Goal: Task Accomplishment & Management: Manage account settings

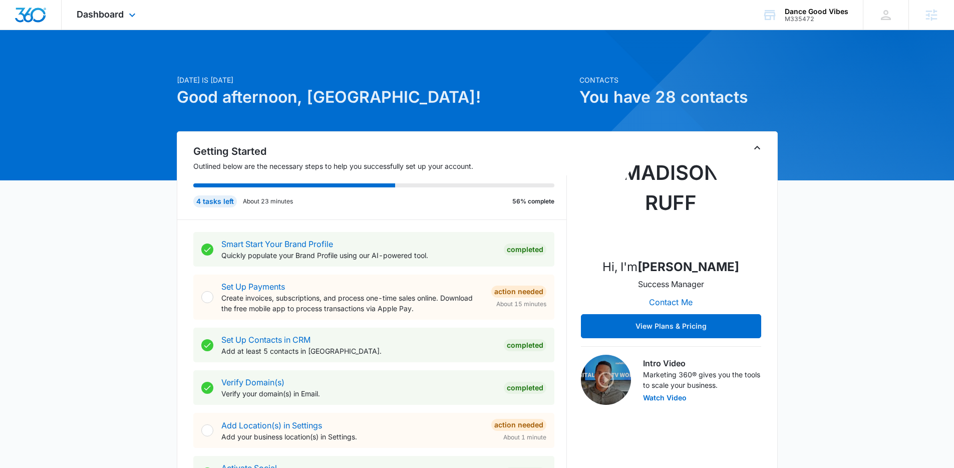
click at [97, 3] on div "Dashboard Apps Reputation Websites Forms CRM Email Social POS Content Ads Intel…" at bounding box center [108, 15] width 92 height 30
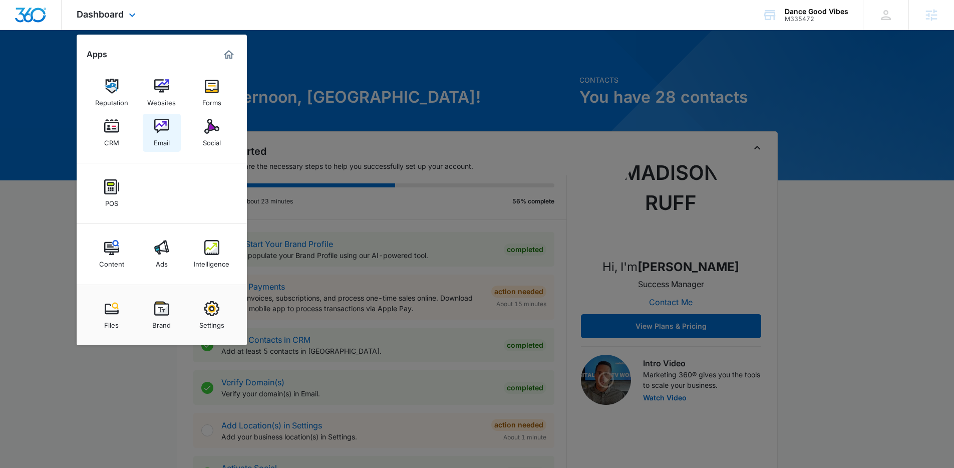
click at [171, 120] on link "Email" at bounding box center [162, 133] width 38 height 38
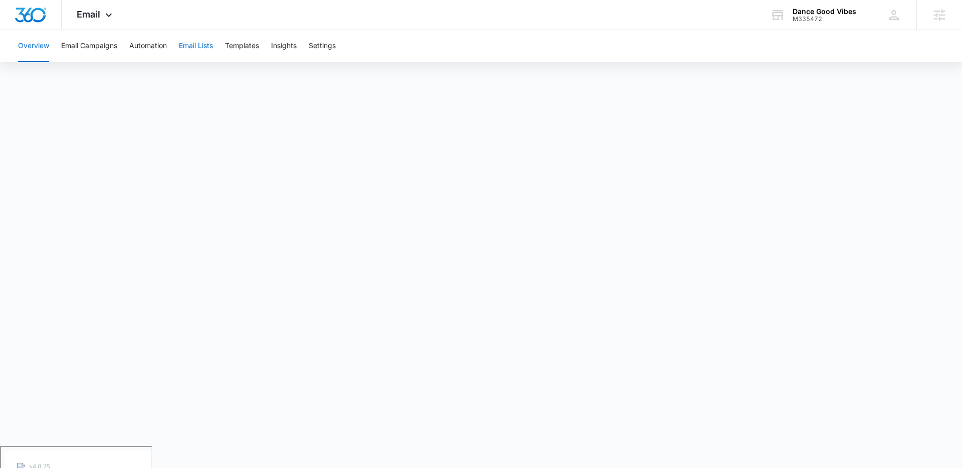
click at [197, 50] on button "Email Lists" at bounding box center [196, 46] width 34 height 32
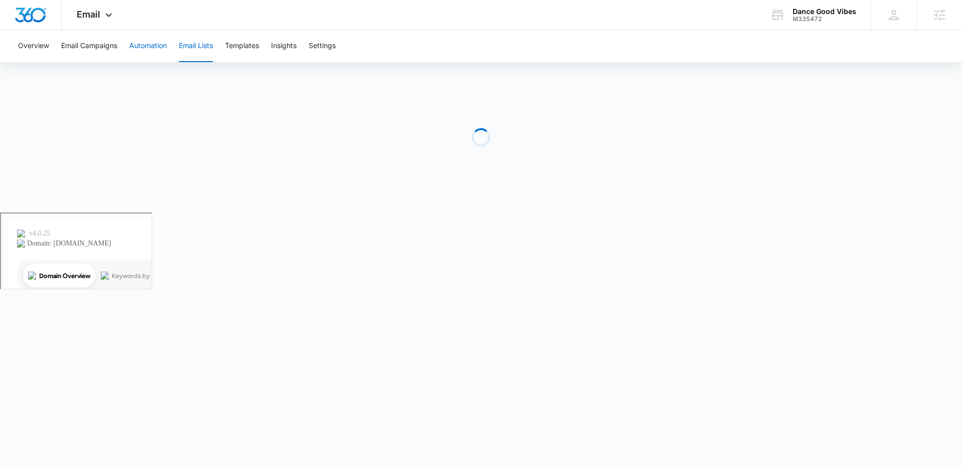
click at [144, 41] on button "Automation" at bounding box center [148, 46] width 38 height 32
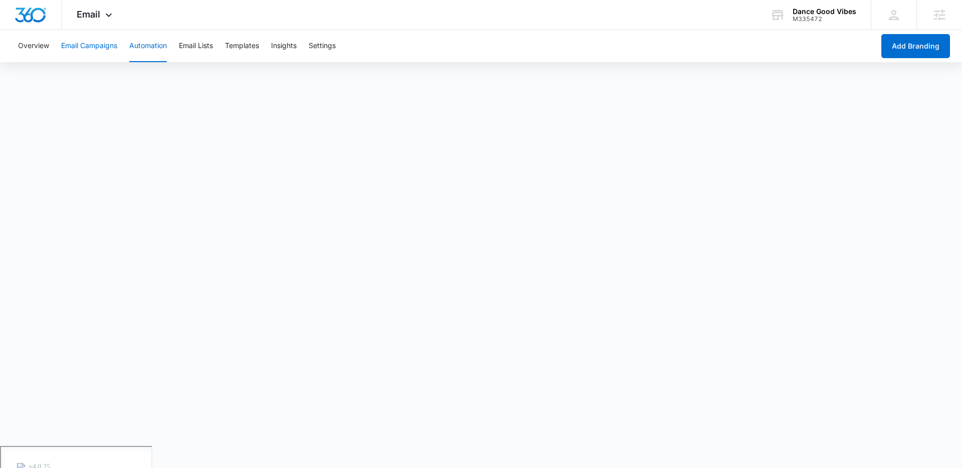
click at [88, 54] on button "Email Campaigns" at bounding box center [89, 46] width 56 height 32
click at [249, 53] on button "Templates" at bounding box center [242, 46] width 34 height 32
click at [167, 45] on button "Automation" at bounding box center [148, 46] width 38 height 32
click at [99, 14] on span "Email" at bounding box center [89, 14] width 24 height 11
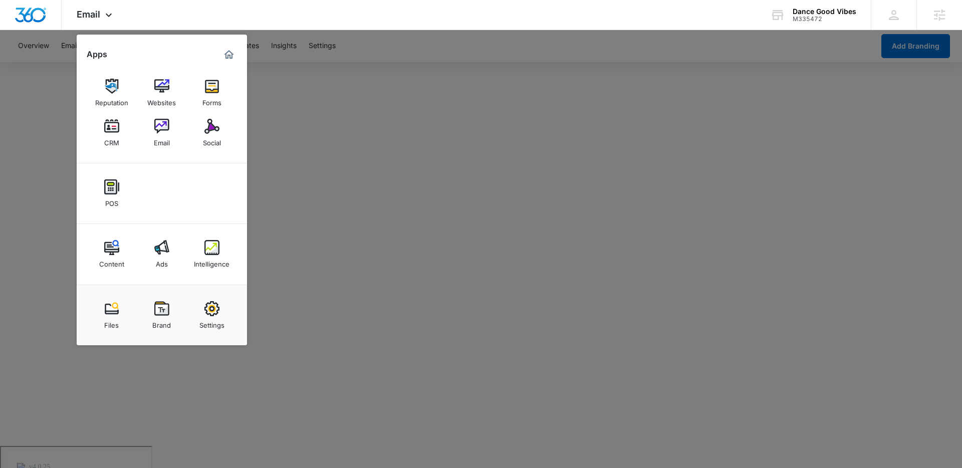
click at [393, 182] on div at bounding box center [481, 234] width 962 height 468
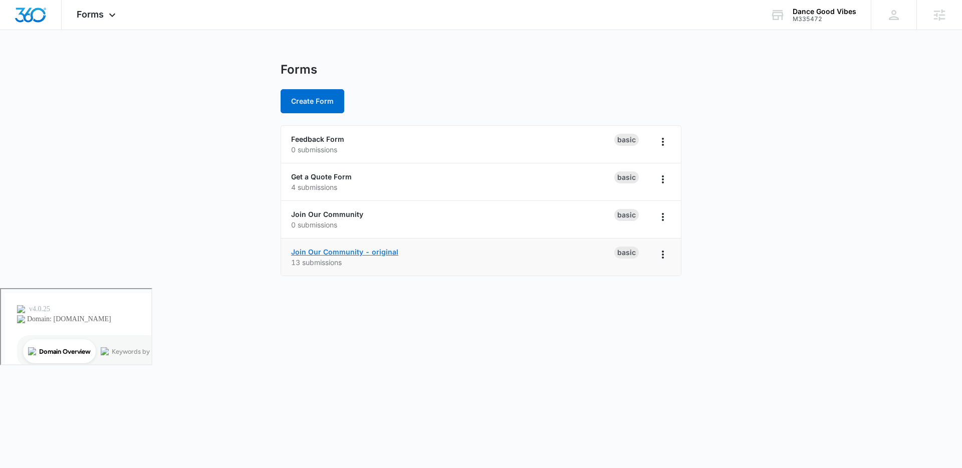
click at [362, 250] on link "Join Our Community - original" at bounding box center [344, 251] width 107 height 9
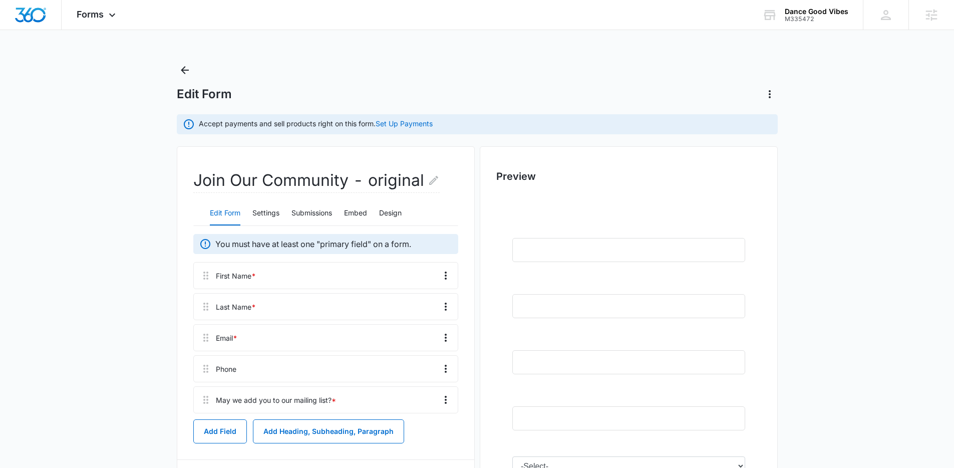
click at [287, 216] on div "Edit Form Settings Submissions Embed Design" at bounding box center [325, 213] width 265 height 25
click at [313, 214] on button "Submissions" at bounding box center [311, 213] width 41 height 24
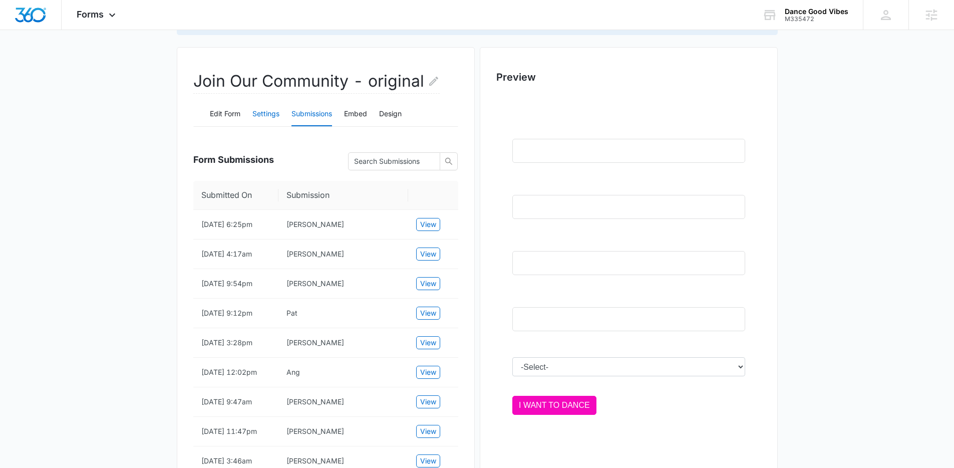
click at [260, 121] on button "Settings" at bounding box center [265, 114] width 27 height 24
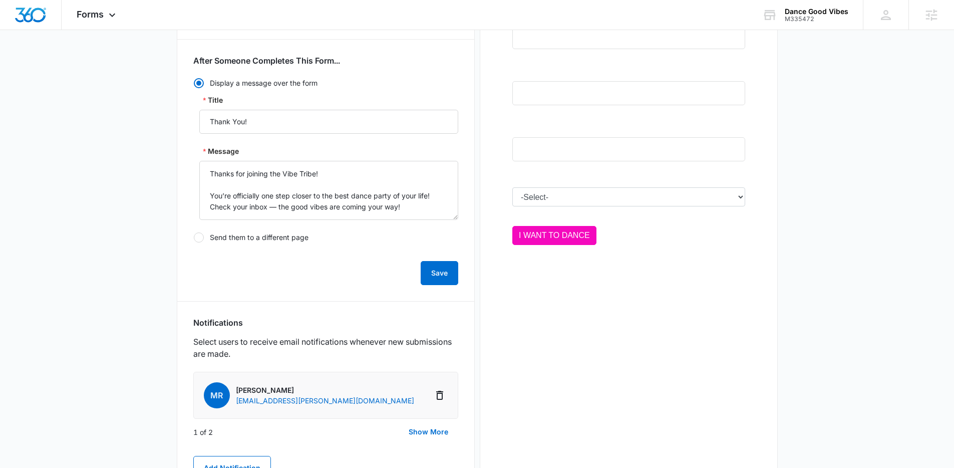
scroll to position [342, 0]
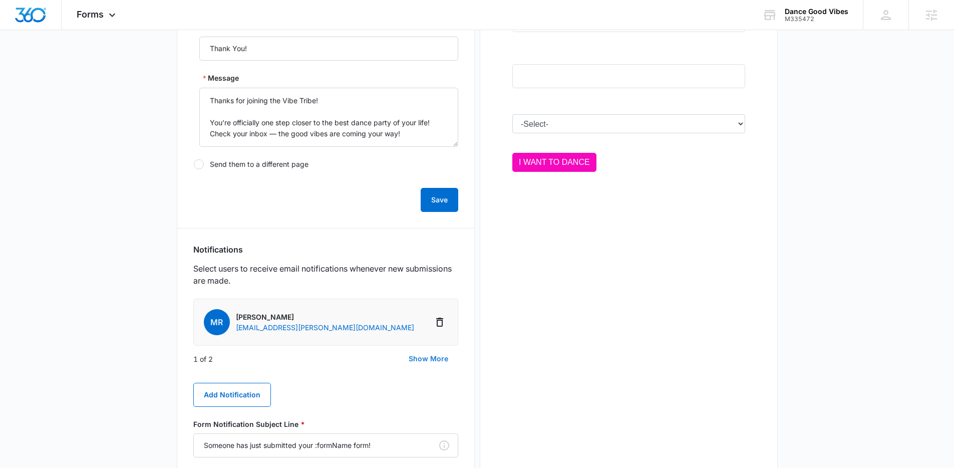
click at [417, 354] on button "Show More" at bounding box center [429, 359] width 60 height 24
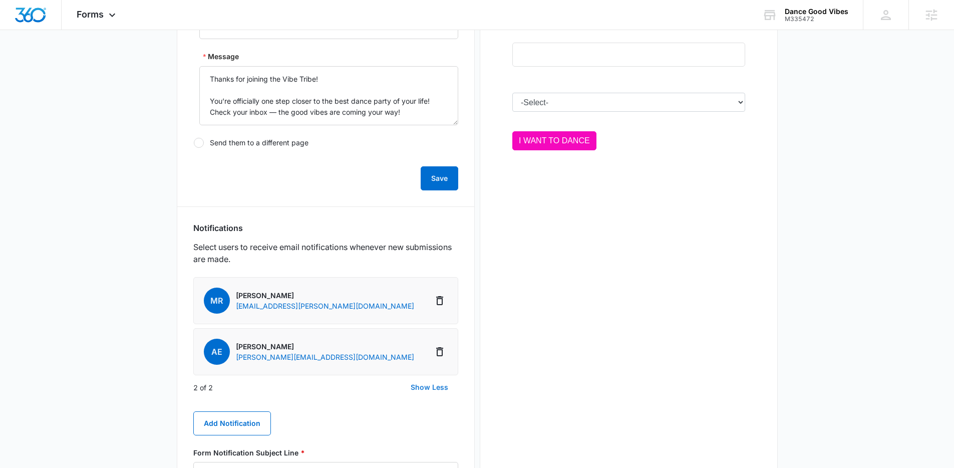
scroll to position [364, 0]
drag, startPoint x: 346, startPoint y: 357, endPoint x: 236, endPoint y: 361, distance: 110.2
click at [236, 361] on li "AE Angela Elgani angela@dancegoodvibes.com" at bounding box center [325, 351] width 265 height 47
copy p "angela@dancegoodvibes.com"
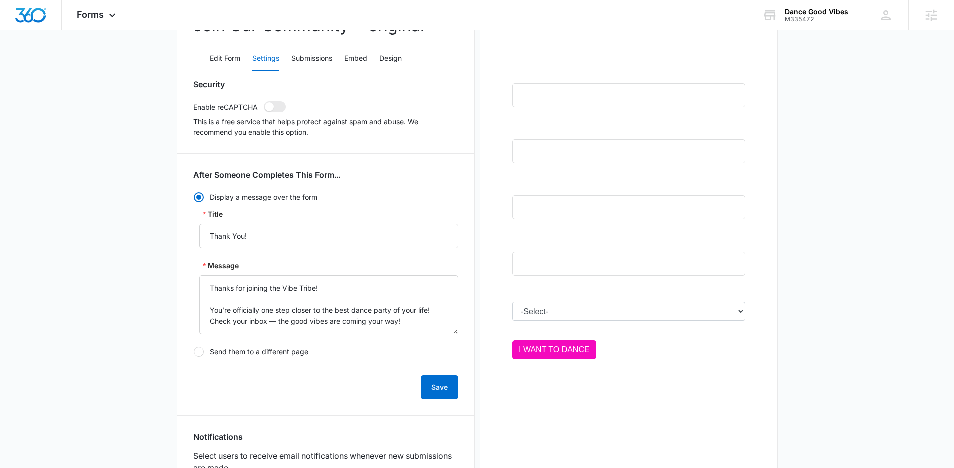
scroll to position [3, 0]
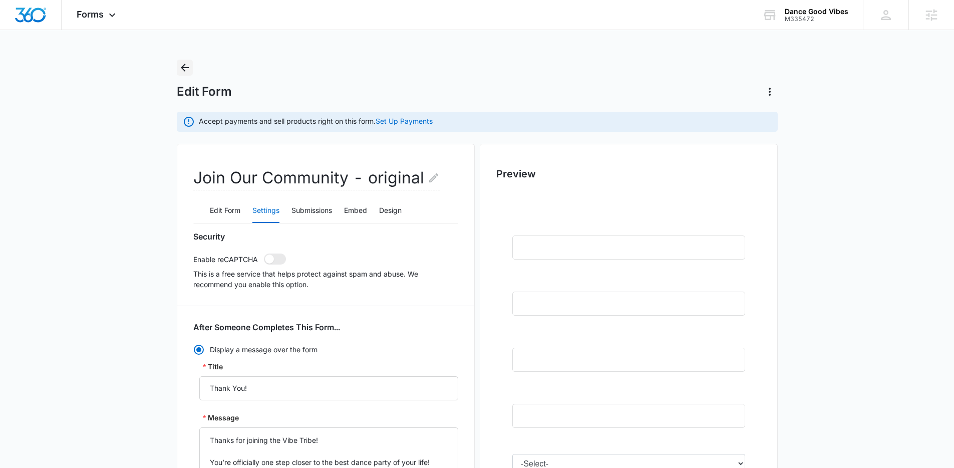
click at [187, 68] on icon "Back" at bounding box center [185, 68] width 12 height 12
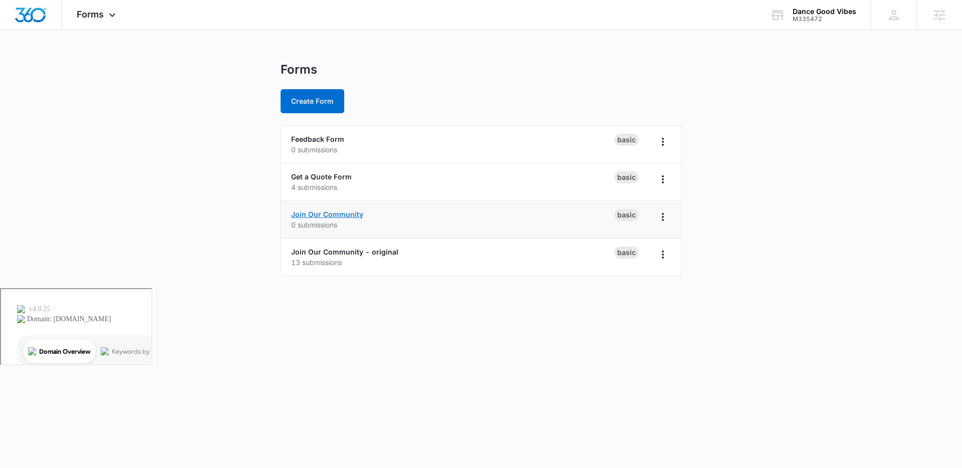
click at [341, 210] on link "Join Our Community" at bounding box center [327, 214] width 72 height 9
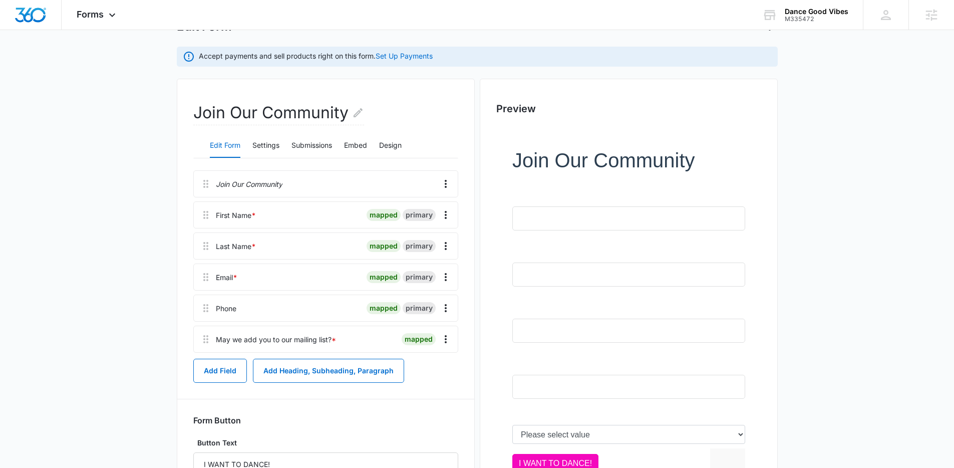
scroll to position [63, 0]
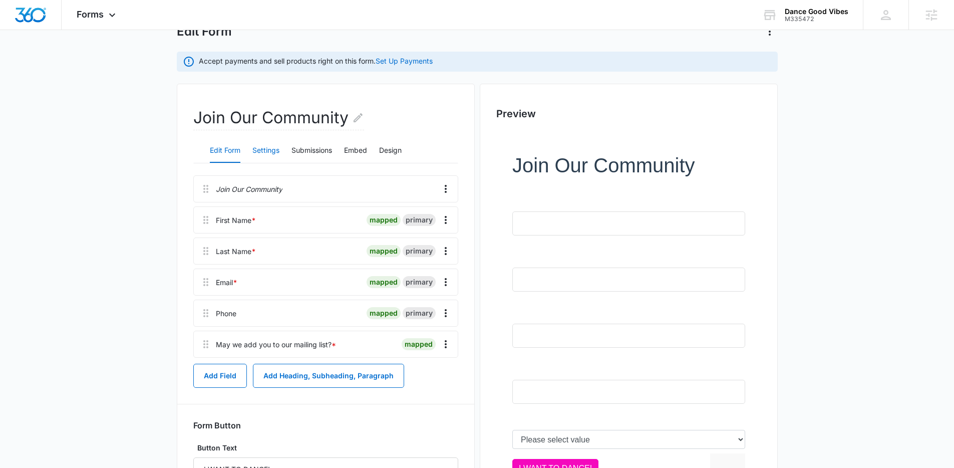
click at [262, 150] on button "Settings" at bounding box center [265, 151] width 27 height 24
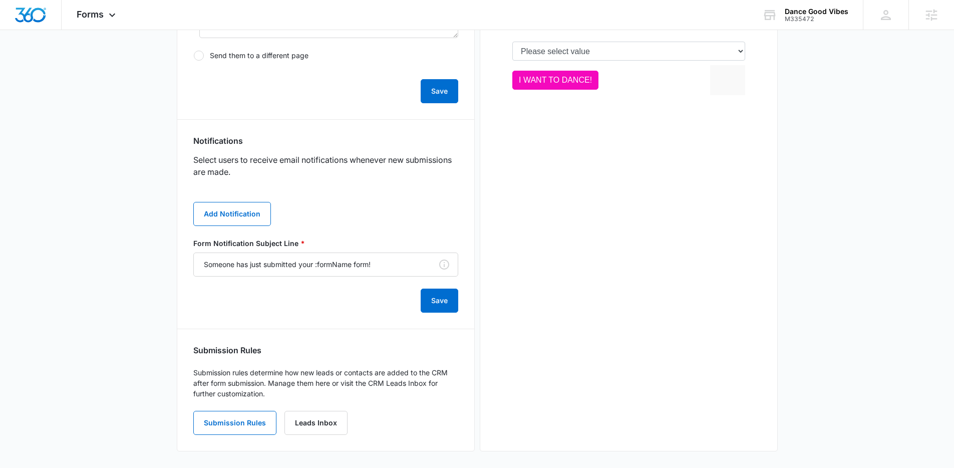
scroll to position [454, 0]
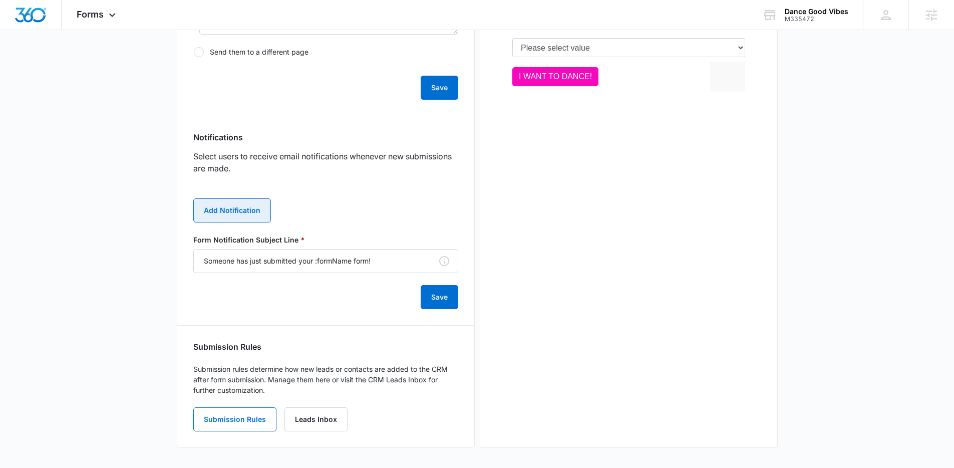
click at [250, 220] on button "Add Notification" at bounding box center [232, 210] width 78 height 24
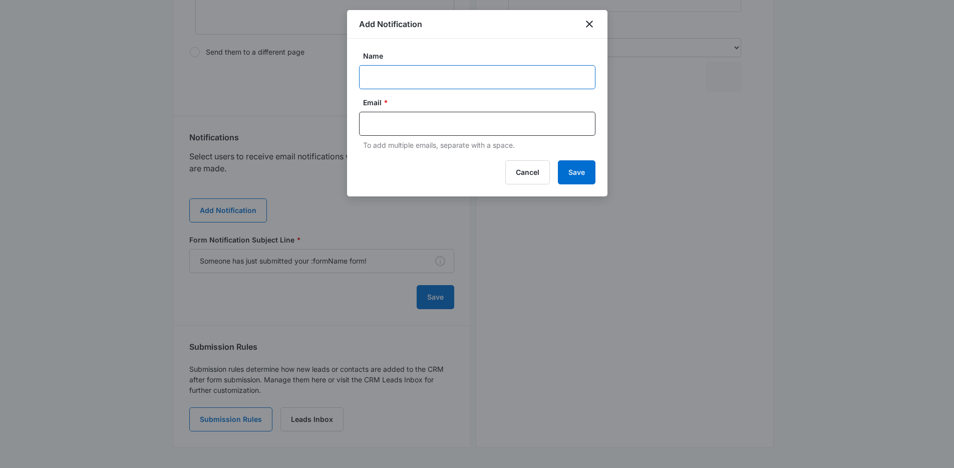
click at [478, 77] on input "Name" at bounding box center [477, 77] width 236 height 24
type input "Angela Elgani"
click at [458, 116] on input "text" at bounding box center [478, 123] width 217 height 15
paste input "angela@dancegoodvibes.com"
type input "angela@dancegoodvibes.com"
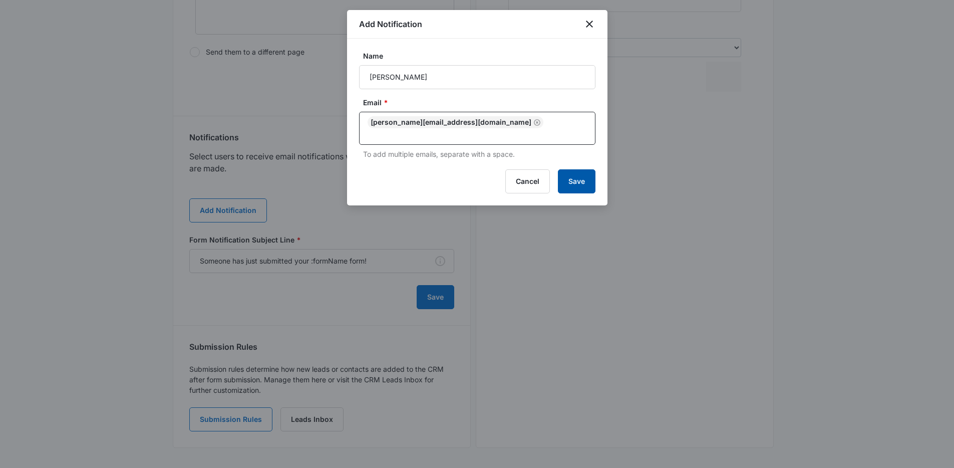
click at [593, 173] on button "Save" at bounding box center [577, 181] width 38 height 24
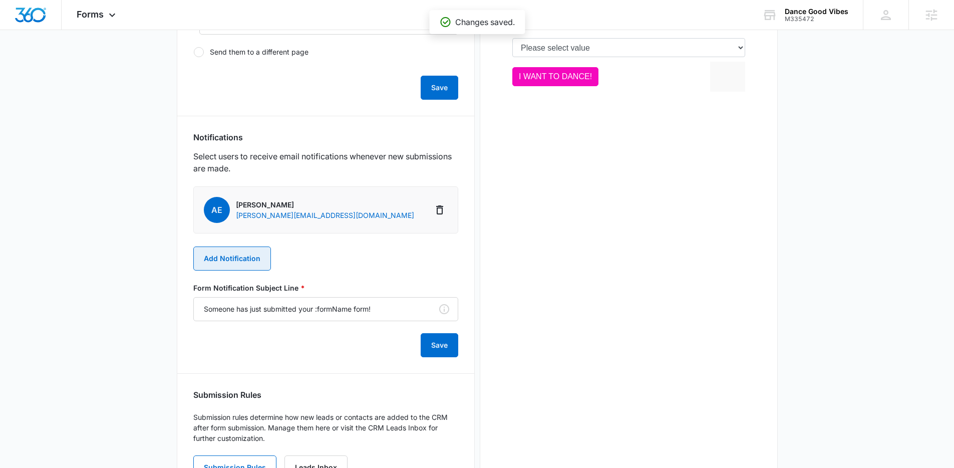
click at [221, 260] on button "Add Notification" at bounding box center [232, 258] width 78 height 24
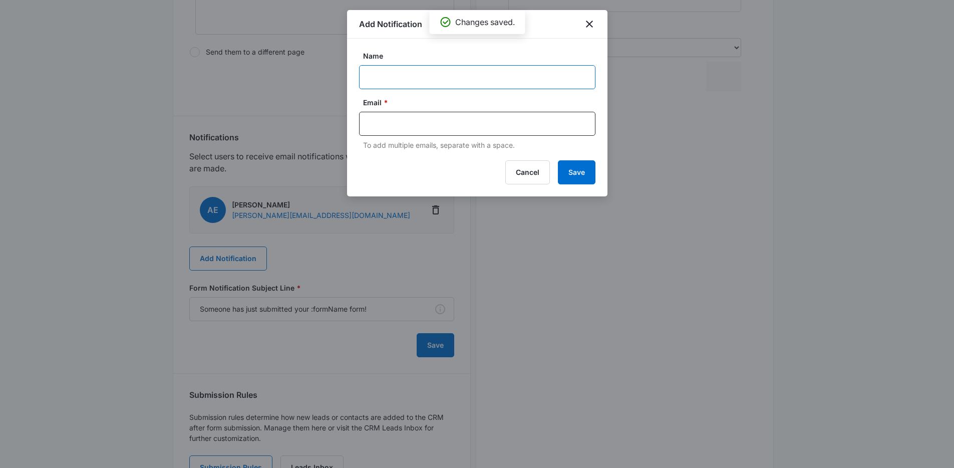
click at [453, 79] on input "Name" at bounding box center [477, 77] width 236 height 24
type input "[PERSON_NAME]"
click at [454, 120] on input "text" at bounding box center [478, 123] width 217 height 15
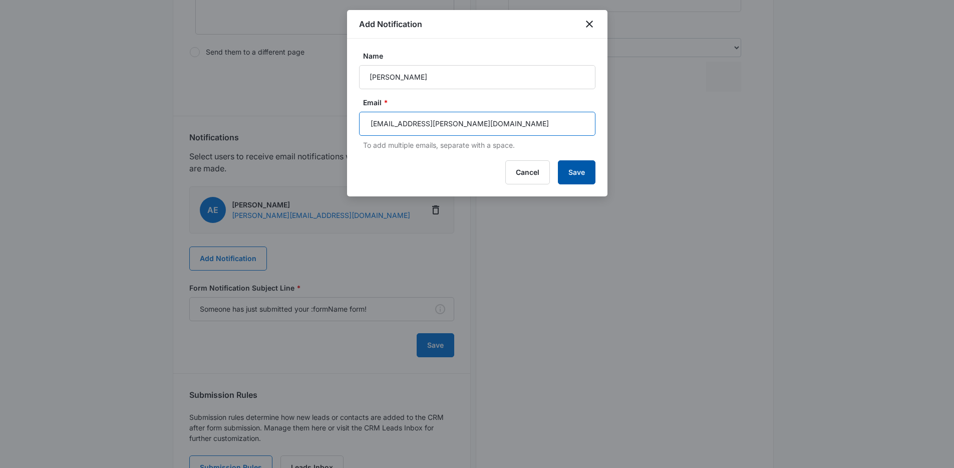
type input "[EMAIL_ADDRESS][PERSON_NAME][DOMAIN_NAME]"
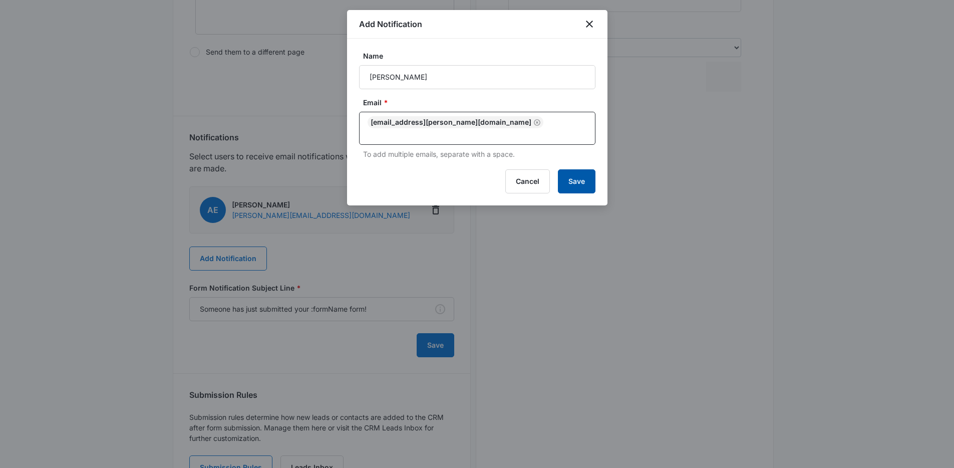
click at [586, 169] on button "Save" at bounding box center [577, 181] width 38 height 24
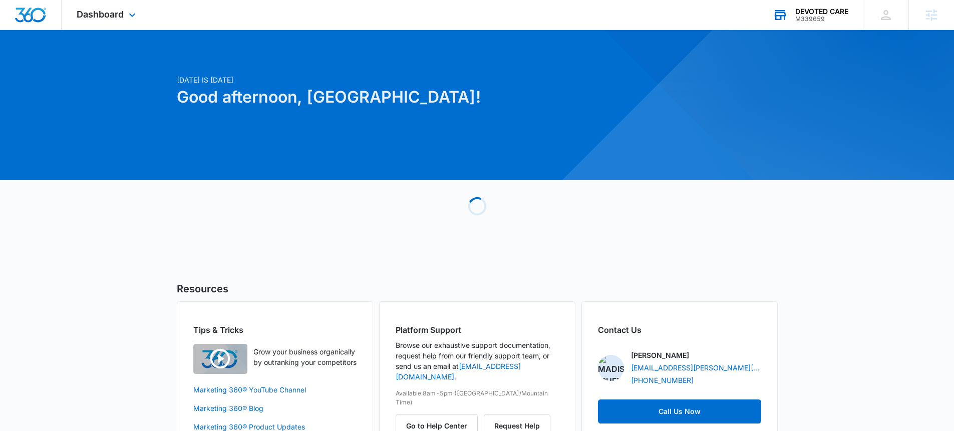
click at [836, 8] on div "DEVOTED CARE" at bounding box center [821, 12] width 53 height 8
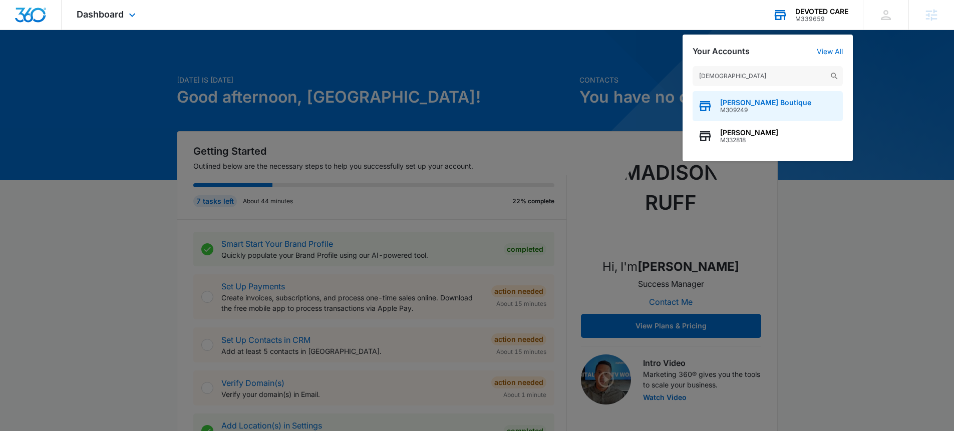
type input "[DEMOGRAPHIC_DATA]"
click at [761, 105] on span "[PERSON_NAME] Boutique" at bounding box center [765, 103] width 91 height 8
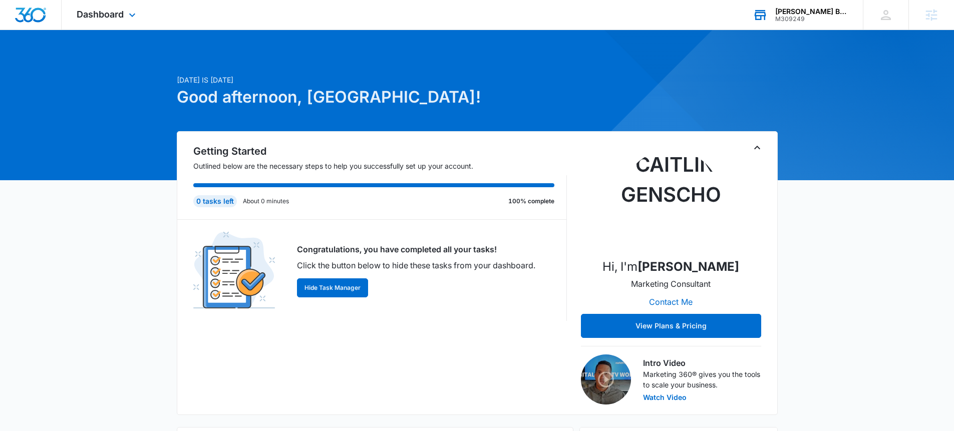
click at [152, 17] on div "Dashboard Apps Reputation Websites Forms CRM Email Social Shop Payments POS Con…" at bounding box center [108, 15] width 92 height 30
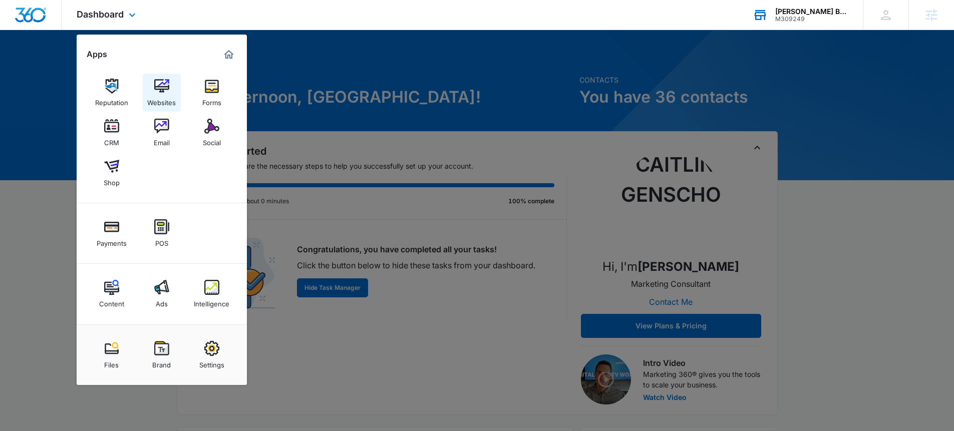
click at [167, 77] on link "Websites" at bounding box center [162, 93] width 38 height 38
